Goal: Information Seeking & Learning: Learn about a topic

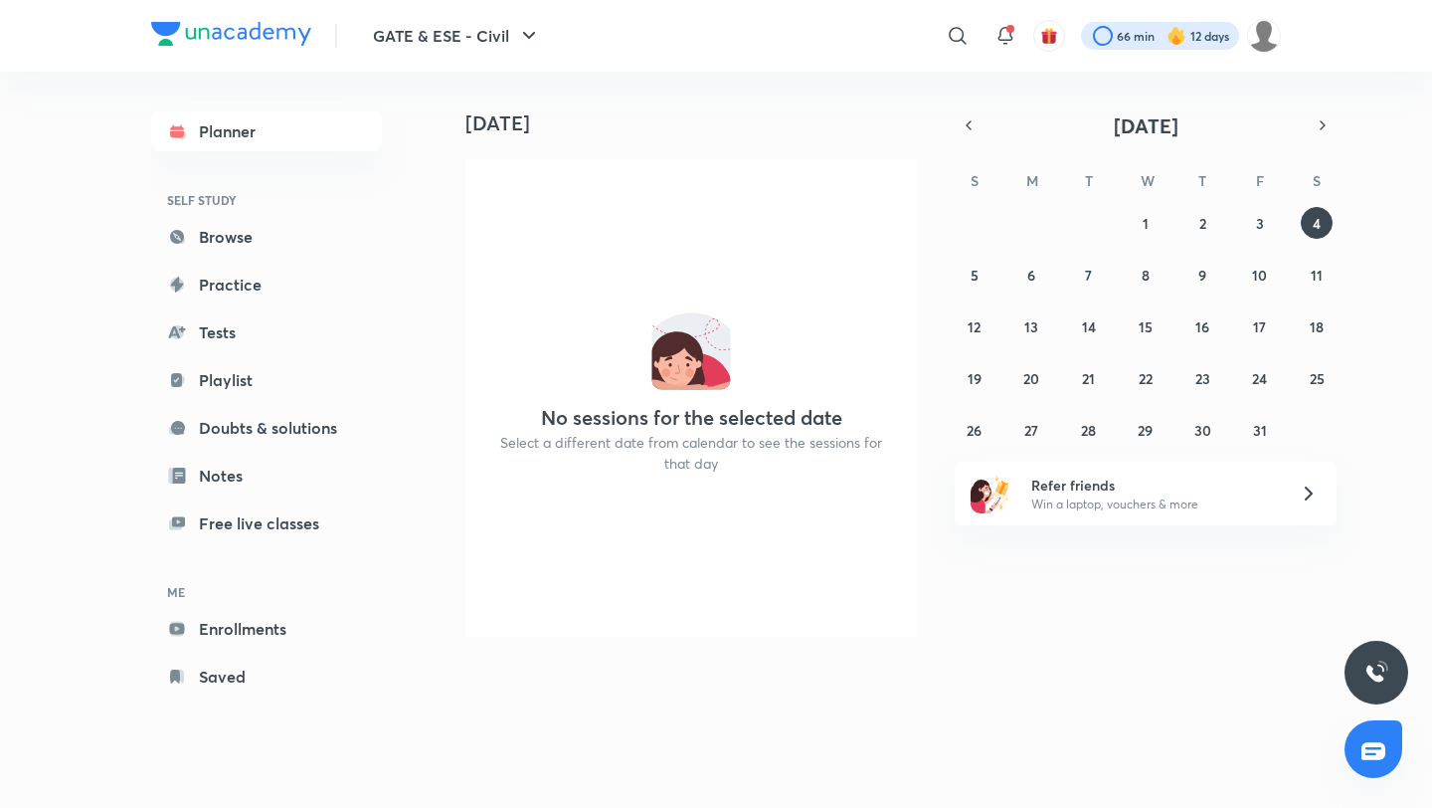
click at [1122, 33] on div at bounding box center [1160, 36] width 158 height 28
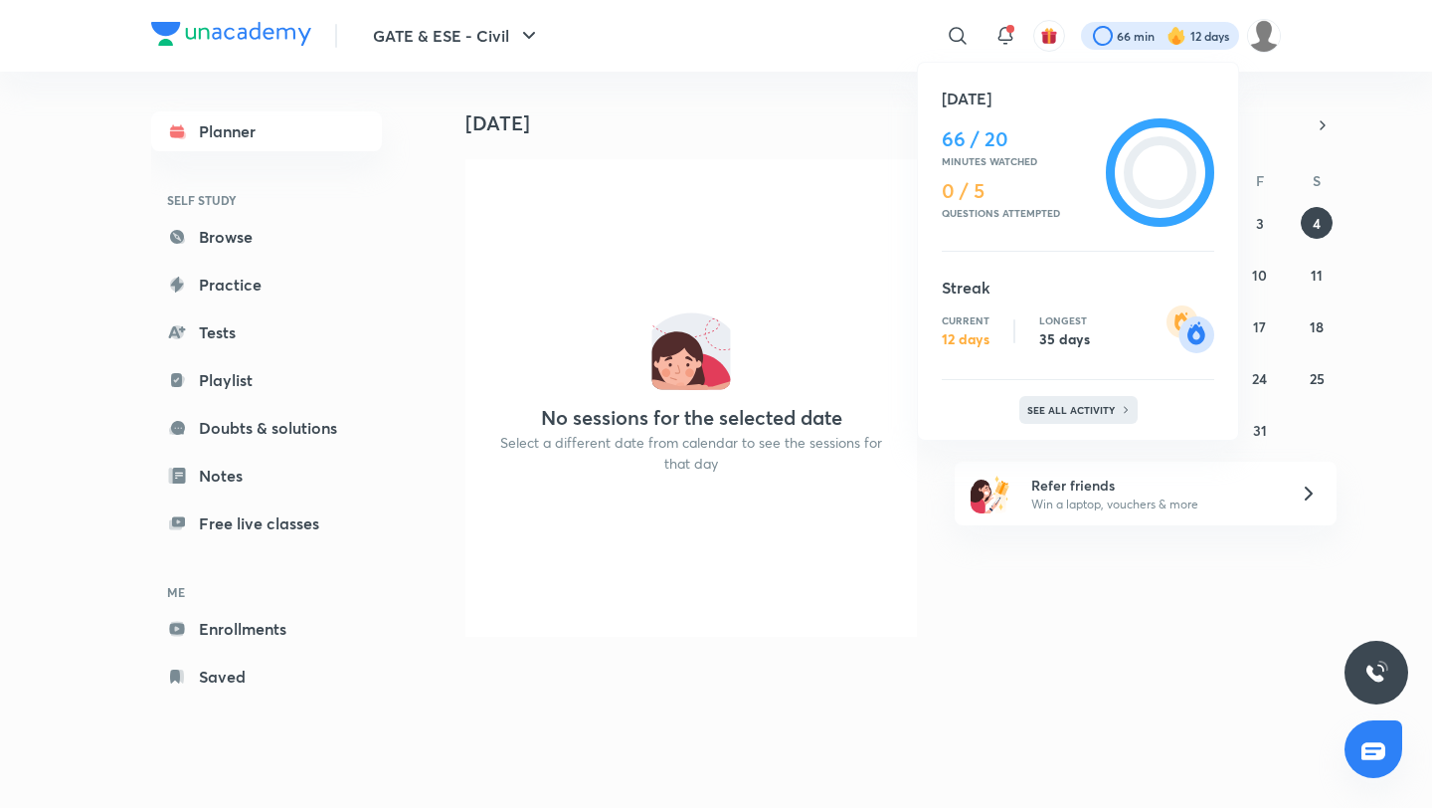
click at [1080, 408] on p "See all activity" at bounding box center [1073, 410] width 93 height 12
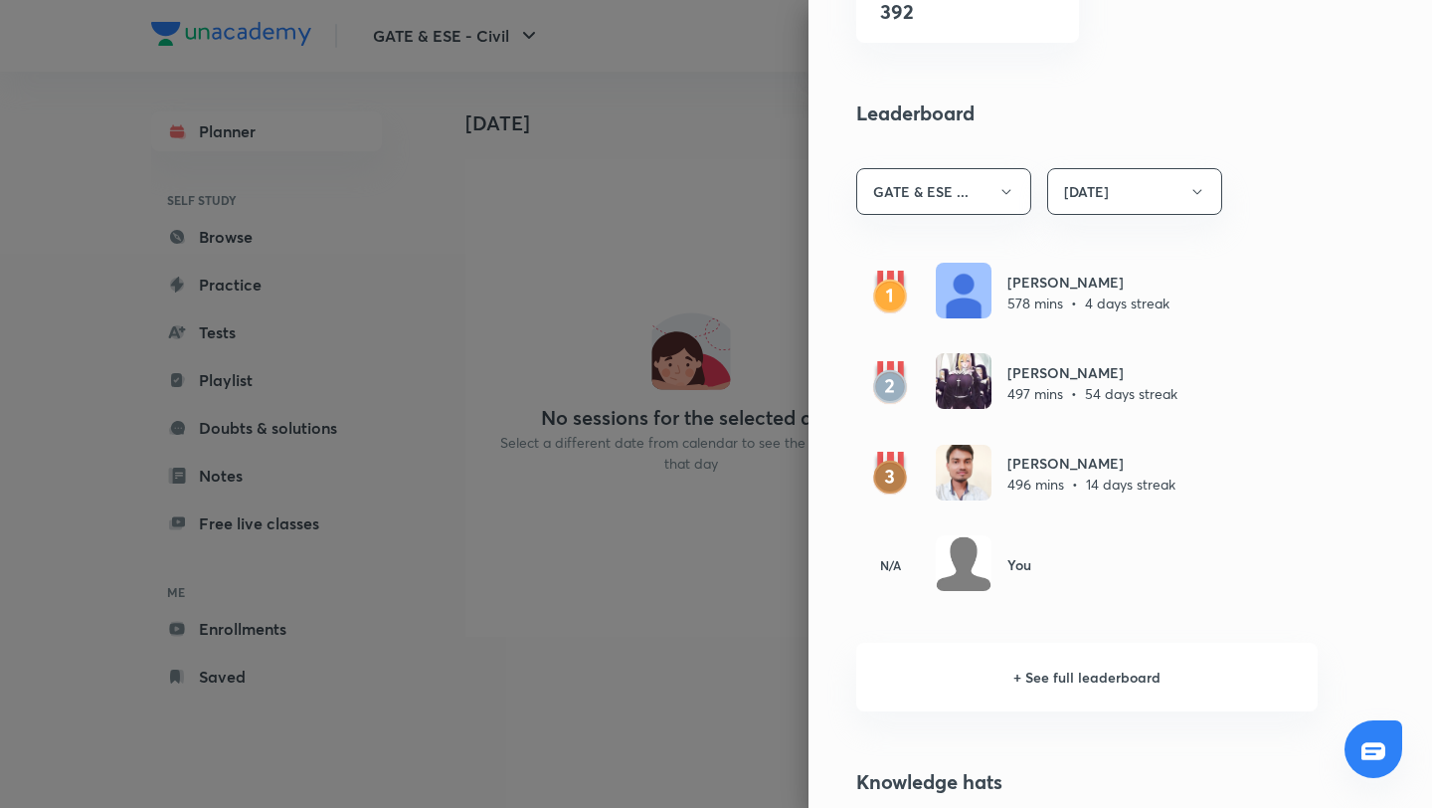
scroll to position [1054, 0]
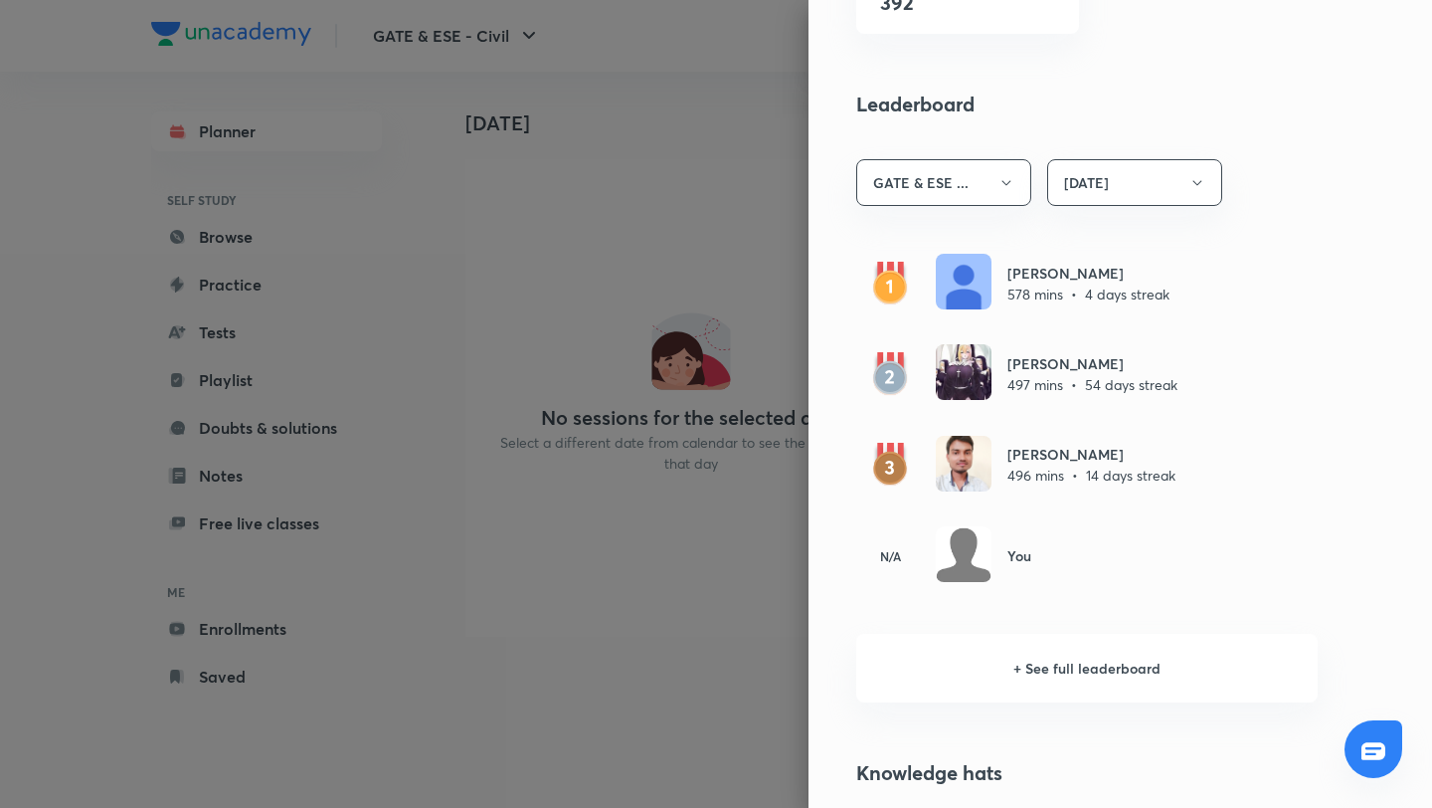
click at [751, 124] on div at bounding box center [716, 404] width 1432 height 808
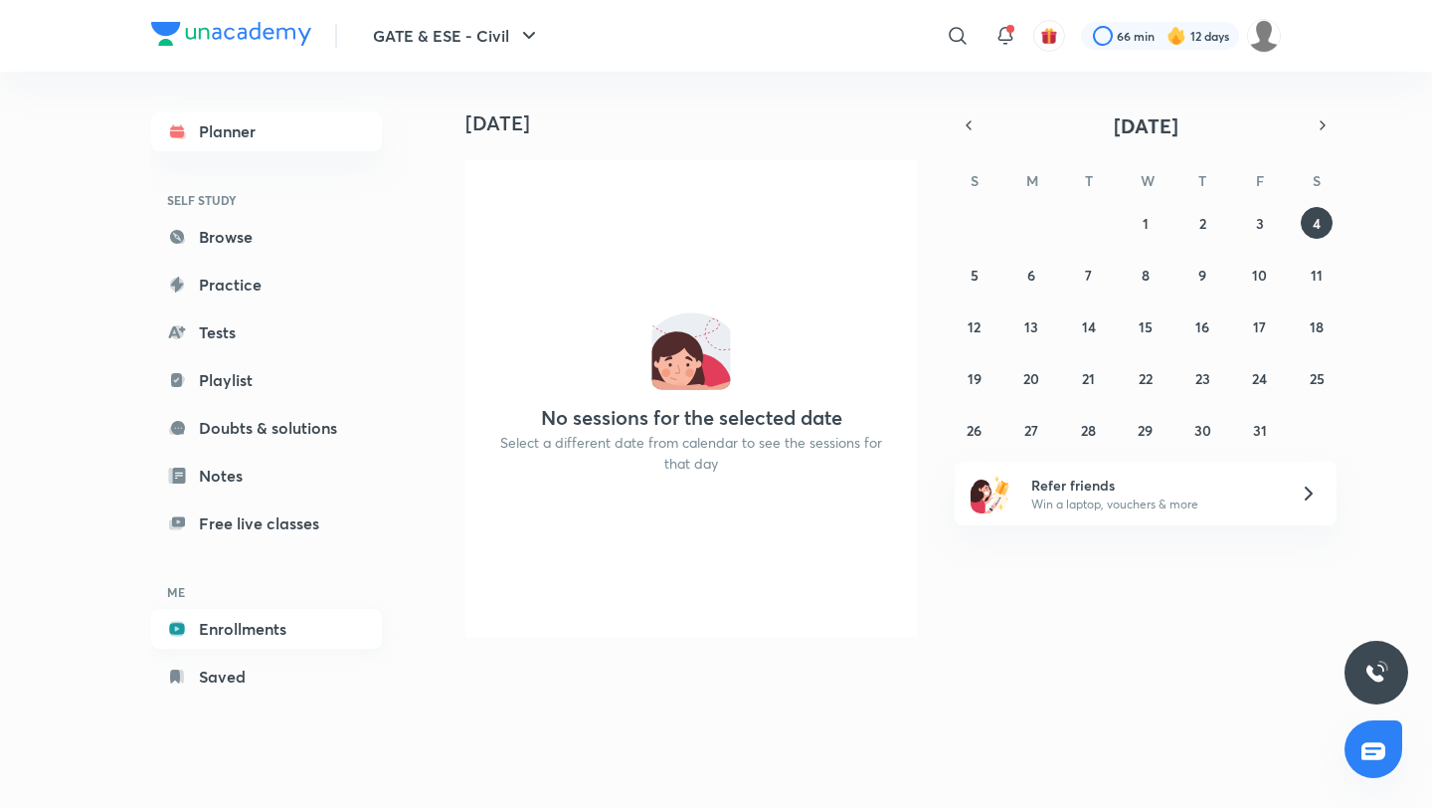
click at [243, 620] on link "Enrollments" at bounding box center [266, 629] width 231 height 40
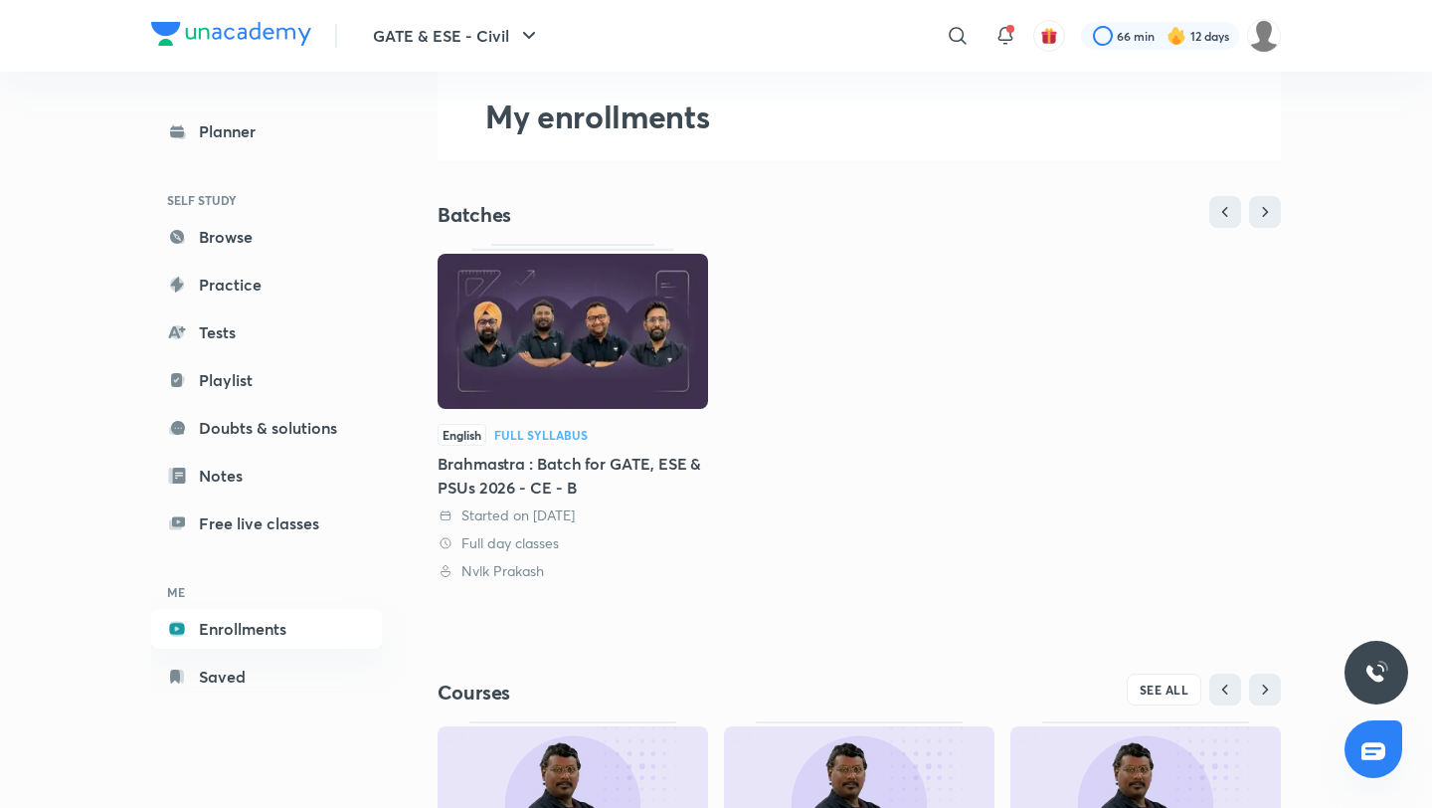
scroll to position [339, 0]
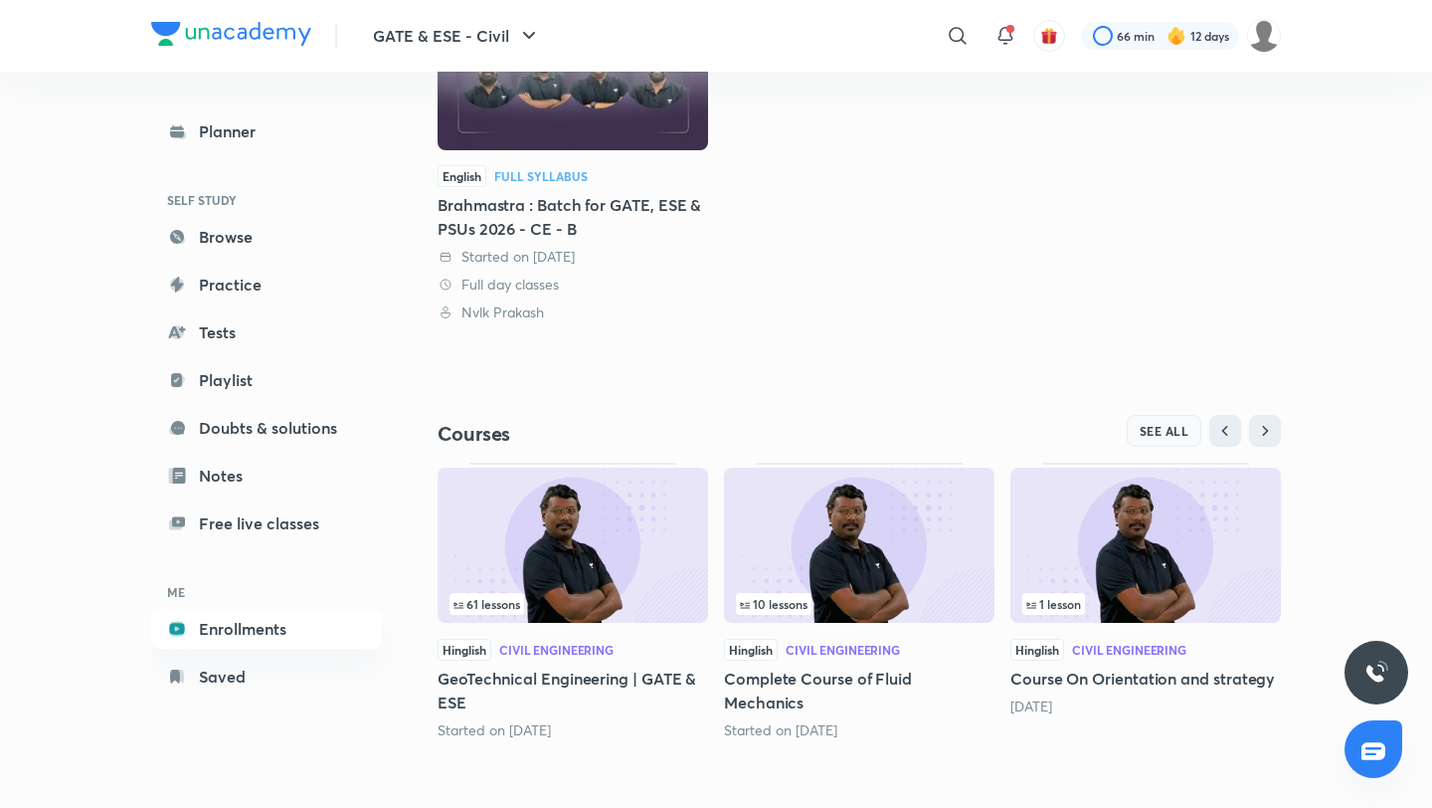
click at [1148, 429] on span "SEE ALL" at bounding box center [1165, 431] width 50 height 14
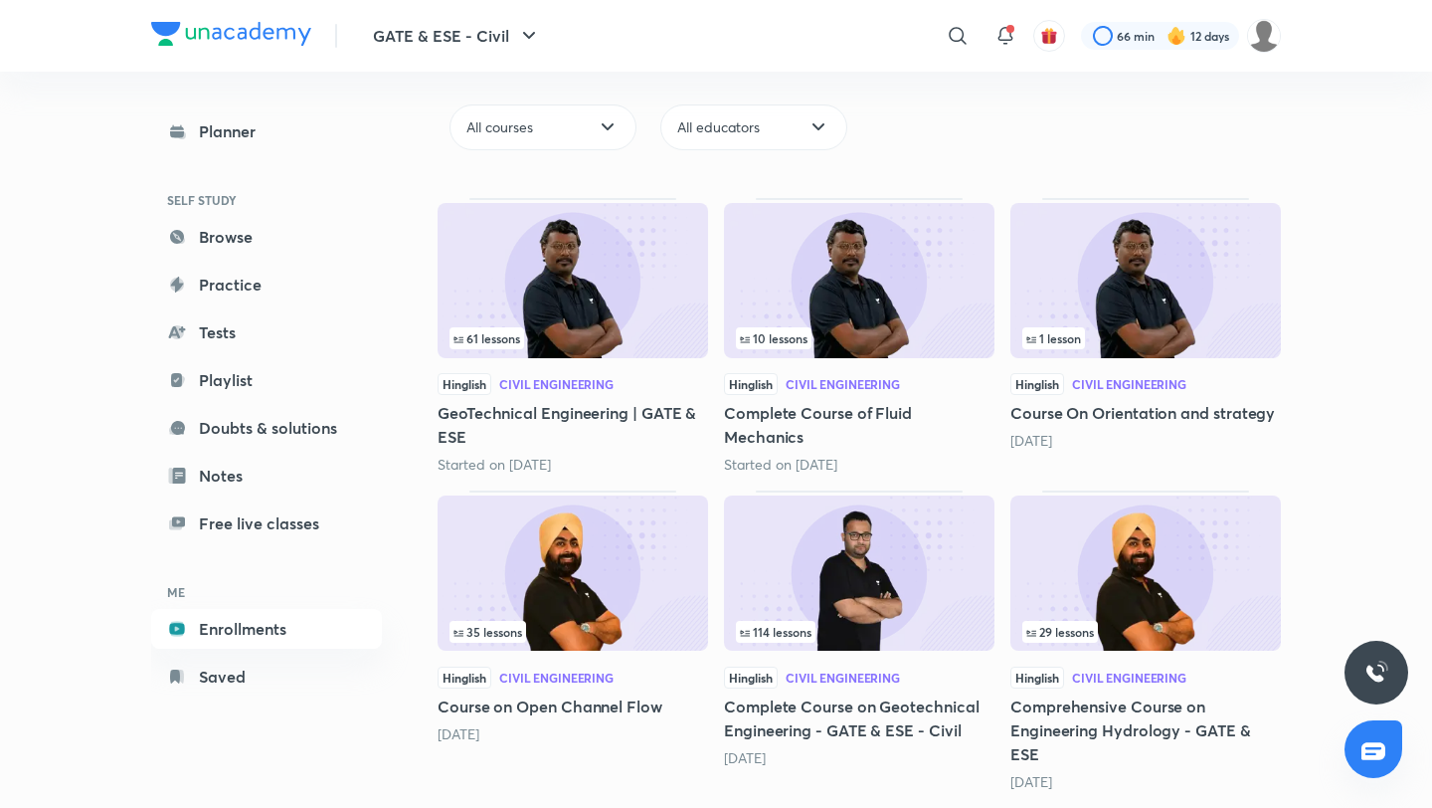
scroll to position [496, 0]
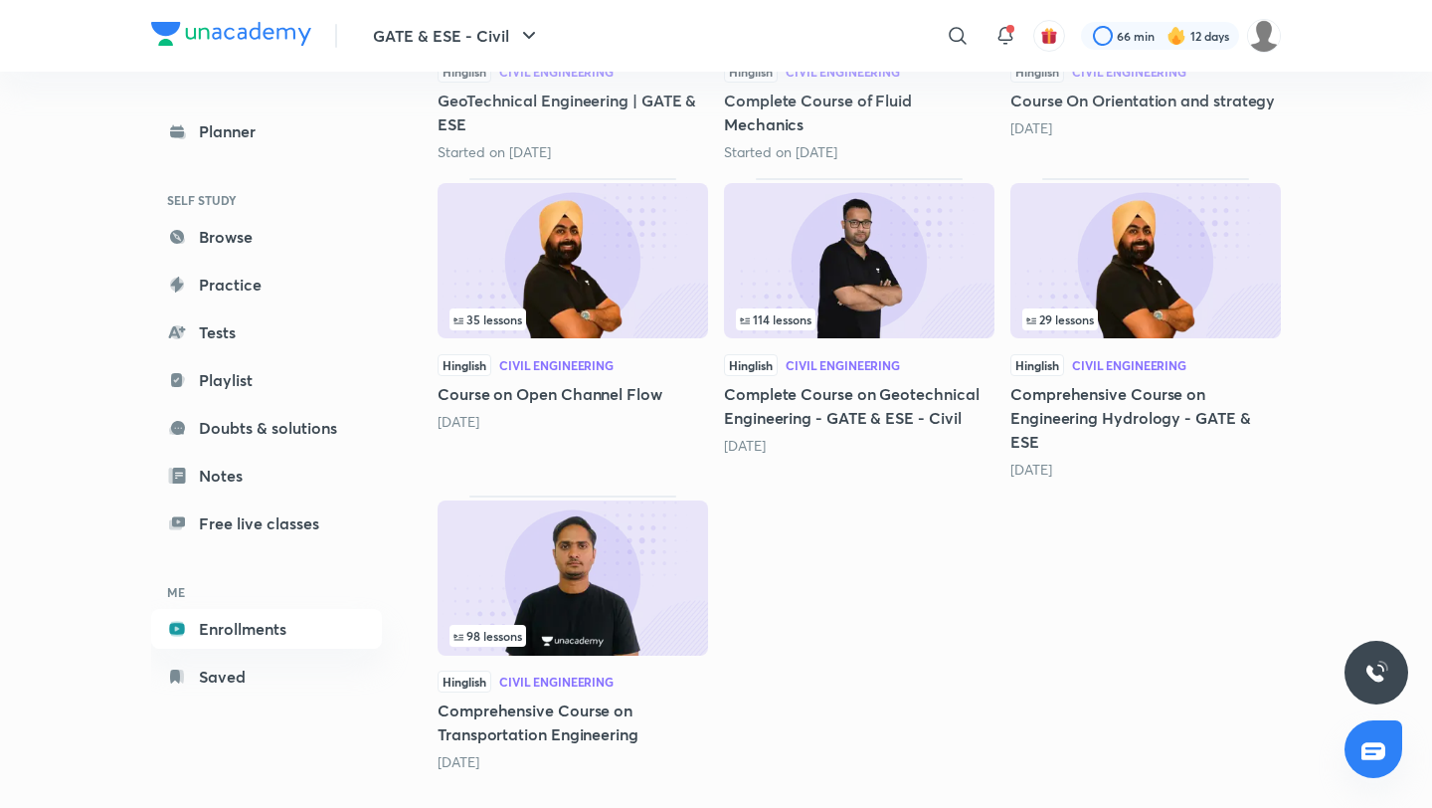
click at [618, 568] on img at bounding box center [573, 577] width 271 height 155
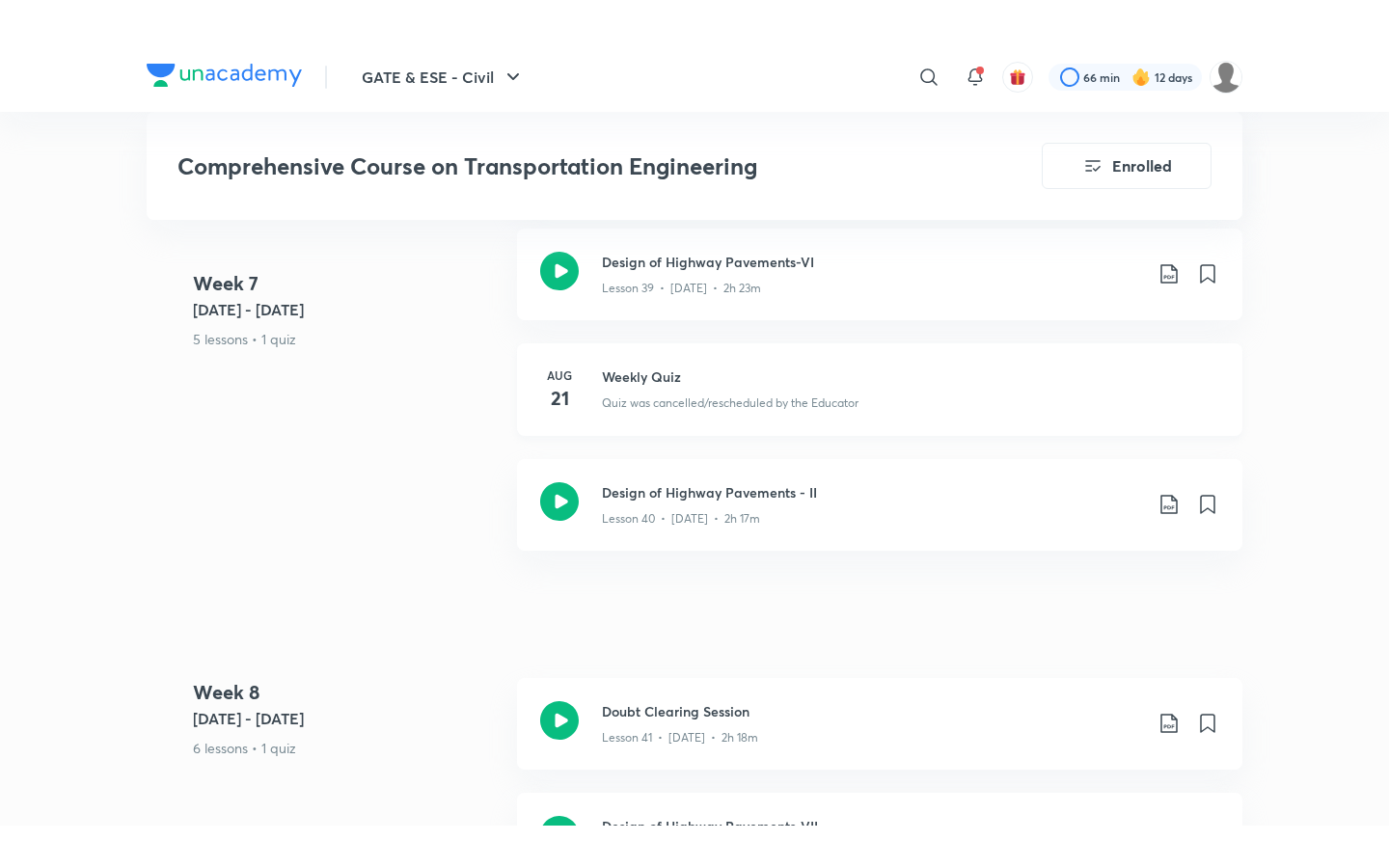
scroll to position [6909, 0]
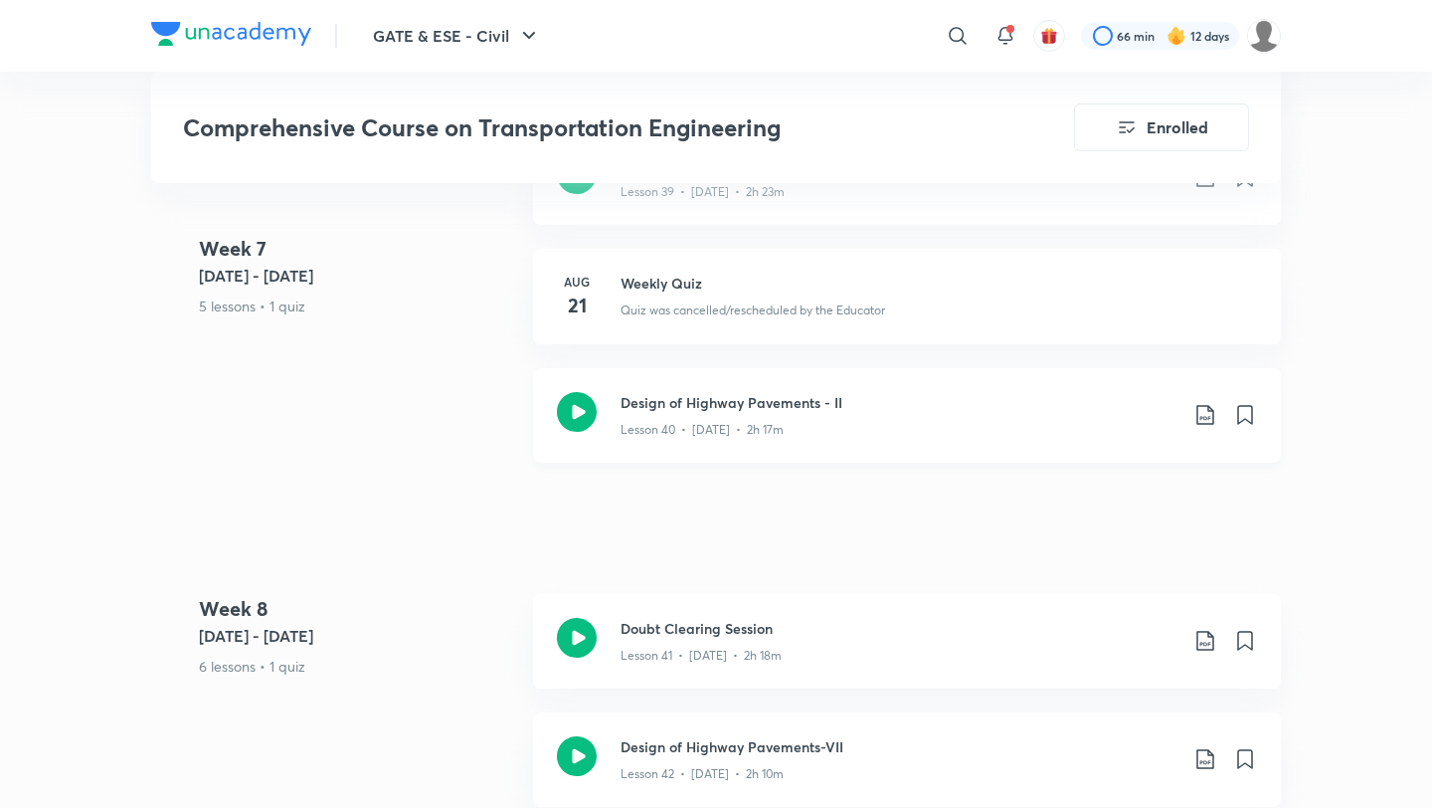
click at [714, 427] on div "Design of Highway Pavements - II Lesson 40 • [DATE] • 2h 17m" at bounding box center [907, 415] width 748 height 94
